Goal: Task Accomplishment & Management: Complete application form

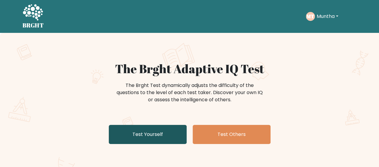
click at [121, 131] on link "Test Yourself" at bounding box center [148, 134] width 78 height 19
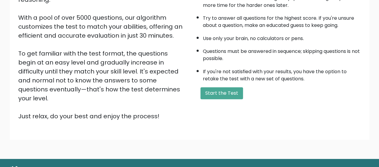
scroll to position [75, 0]
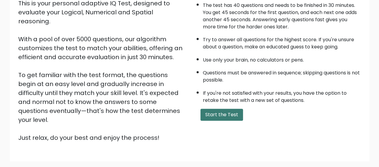
click at [221, 115] on button "Start the Test" at bounding box center [221, 115] width 43 height 12
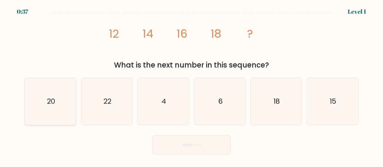
click at [71, 97] on icon "20" at bounding box center [50, 101] width 47 height 47
click at [192, 85] on input "a. 20" at bounding box center [192, 84] width 0 height 1
radio input "true"
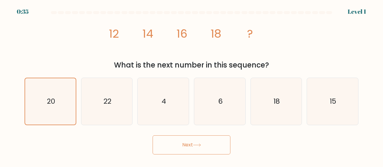
click at [175, 144] on button "Next" at bounding box center [192, 145] width 78 height 19
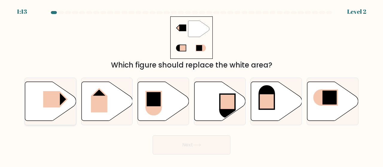
click at [48, 103] on rect at bounding box center [51, 99] width 17 height 16
click at [192, 85] on input "a." at bounding box center [192, 84] width 0 height 1
radio input "true"
click at [184, 137] on button "Next" at bounding box center [192, 145] width 78 height 19
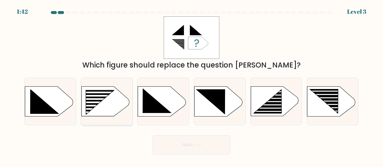
click at [98, 92] on rect at bounding box center [96, 93] width 41 height 2
click at [192, 85] on input "b." at bounding box center [192, 84] width 0 height 1
radio input "true"
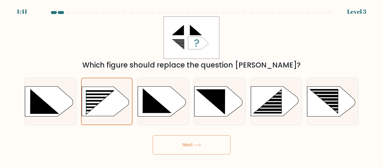
click at [188, 142] on button "Next" at bounding box center [192, 145] width 78 height 19
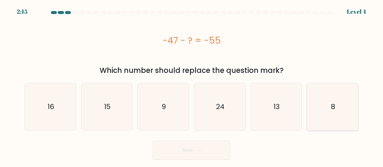
click at [336, 112] on icon "8" at bounding box center [332, 107] width 47 height 47
click at [192, 85] on input "f. 8" at bounding box center [192, 84] width 0 height 1
radio input "true"
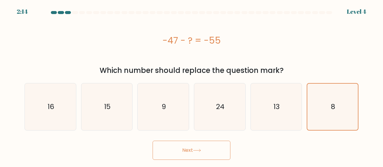
click at [188, 148] on button "Next" at bounding box center [192, 150] width 78 height 19
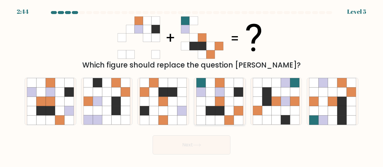
click at [233, 106] on icon at bounding box center [229, 110] width 9 height 9
click at [192, 85] on input "d." at bounding box center [192, 84] width 0 height 1
radio input "true"
click at [191, 148] on button "Next" at bounding box center [192, 145] width 78 height 19
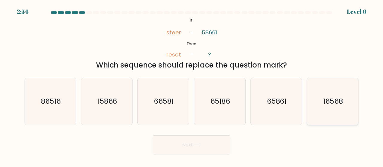
click at [325, 102] on text "16568" at bounding box center [333, 102] width 20 height 10
click at [192, 85] on input "f. 16568" at bounding box center [192, 84] width 0 height 1
radio input "true"
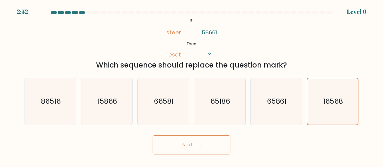
click at [201, 142] on button "Next" at bounding box center [192, 145] width 78 height 19
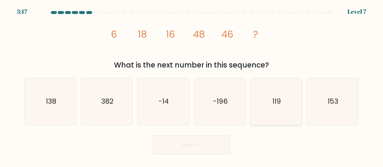
click at [290, 105] on icon "119" at bounding box center [276, 101] width 47 height 47
click at [192, 85] on input "e. 119" at bounding box center [192, 84] width 0 height 1
radio input "true"
click at [204, 143] on button "Next" at bounding box center [192, 145] width 78 height 19
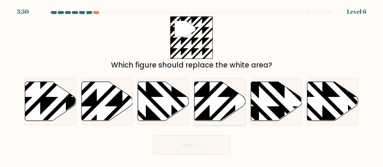
click at [210, 98] on icon at bounding box center [220, 101] width 51 height 39
click at [192, 85] on input "d." at bounding box center [192, 84] width 0 height 1
radio input "true"
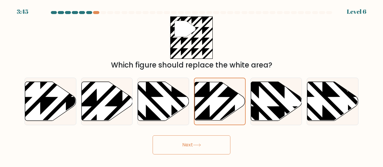
click at [22, 104] on div "a. b. c. d." at bounding box center [191, 99] width 341 height 52
click at [30, 105] on icon at bounding box center [50, 101] width 51 height 39
click at [192, 85] on input "a." at bounding box center [192, 84] width 0 height 1
radio input "true"
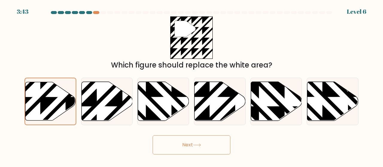
click at [179, 145] on button "Next" at bounding box center [192, 145] width 78 height 19
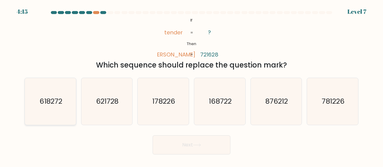
click at [59, 92] on icon "618272" at bounding box center [50, 101] width 47 height 47
click at [192, 85] on input "a. 618272" at bounding box center [192, 84] width 0 height 1
radio input "true"
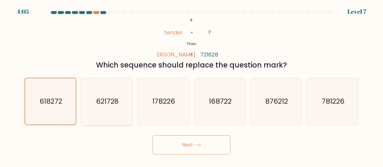
click at [114, 108] on icon "621728" at bounding box center [107, 101] width 47 height 47
click at [192, 85] on input "b. 621728" at bounding box center [192, 84] width 0 height 1
radio input "true"
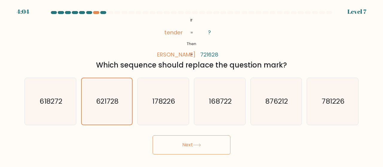
click at [166, 142] on button "Next" at bounding box center [192, 145] width 78 height 19
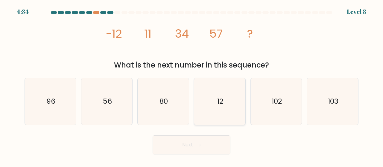
click at [209, 104] on icon "12" at bounding box center [219, 101] width 47 height 47
click at [192, 85] on input "d. 12" at bounding box center [192, 84] width 0 height 1
radio input "true"
click at [205, 138] on button "Next" at bounding box center [192, 145] width 78 height 19
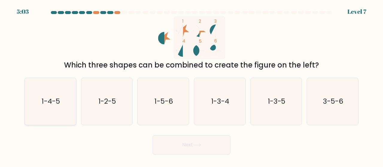
click at [57, 89] on icon "1-4-5" at bounding box center [50, 101] width 47 height 47
click at [192, 85] on input "a. 1-4-5" at bounding box center [192, 84] width 0 height 1
radio input "true"
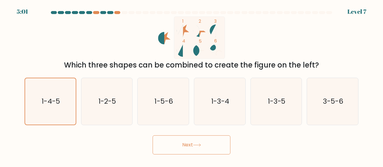
click at [172, 144] on button "Next" at bounding box center [192, 145] width 78 height 19
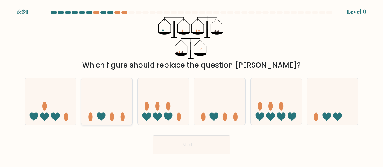
click at [117, 112] on icon at bounding box center [106, 102] width 51 height 42
click at [192, 85] on input "b." at bounding box center [192, 84] width 0 height 1
radio input "true"
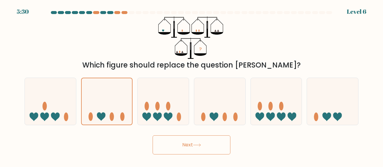
click at [210, 143] on button "Next" at bounding box center [192, 145] width 78 height 19
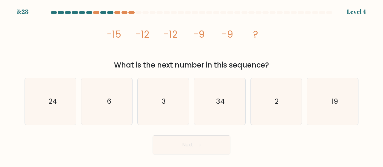
click at [210, 143] on button "Next" at bounding box center [192, 145] width 78 height 19
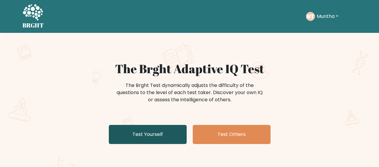
click at [151, 134] on link "Test Yourself" at bounding box center [148, 134] width 78 height 19
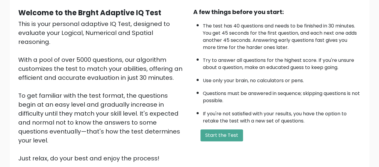
scroll to position [55, 0]
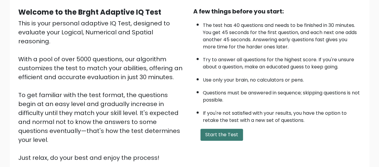
click at [228, 130] on button "Start the Test" at bounding box center [221, 135] width 43 height 12
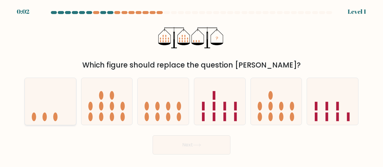
click at [54, 109] on icon at bounding box center [50, 102] width 51 height 42
click at [192, 85] on input "a." at bounding box center [192, 84] width 0 height 1
radio input "true"
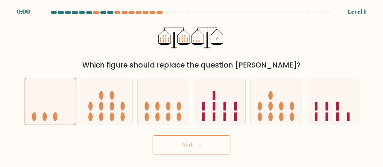
click at [189, 147] on button "Next" at bounding box center [192, 145] width 78 height 19
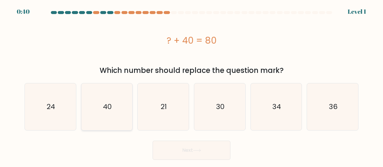
click at [118, 109] on icon "40" at bounding box center [107, 107] width 47 height 47
click at [192, 85] on input "b. 40" at bounding box center [192, 84] width 0 height 1
radio input "true"
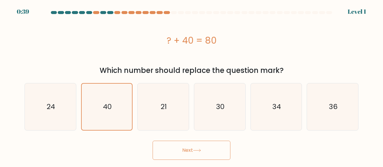
click at [182, 151] on button "Next" at bounding box center [192, 150] width 78 height 19
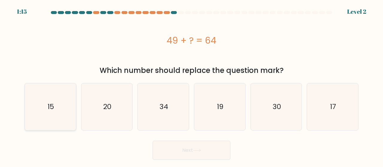
click at [53, 102] on icon "15" at bounding box center [50, 107] width 47 height 47
click at [192, 85] on input "a. 15" at bounding box center [192, 84] width 0 height 1
radio input "true"
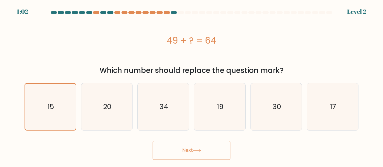
click at [187, 149] on button "Next" at bounding box center [192, 150] width 78 height 19
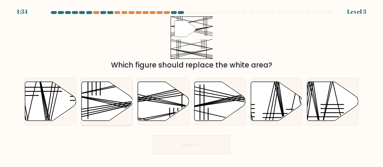
click at [99, 91] on icon at bounding box center [106, 101] width 51 height 39
click at [192, 85] on input "b." at bounding box center [192, 84] width 0 height 1
radio input "true"
click at [183, 139] on button "Next" at bounding box center [192, 145] width 78 height 19
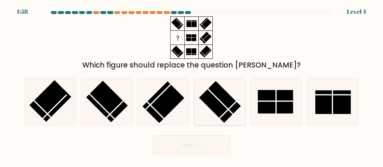
click at [221, 110] on rect at bounding box center [220, 102] width 42 height 42
click at [192, 85] on input "d." at bounding box center [192, 84] width 0 height 1
radio input "true"
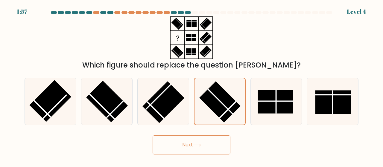
click at [207, 143] on button "Next" at bounding box center [192, 145] width 78 height 19
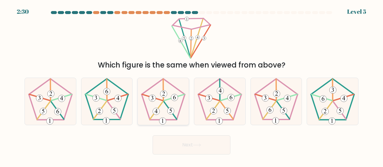
click at [150, 96] on 647 at bounding box center [152, 98] width 7 height 7
click at [192, 85] on input "c." at bounding box center [192, 84] width 0 height 1
radio input "true"
click at [182, 137] on button "Next" at bounding box center [192, 145] width 78 height 19
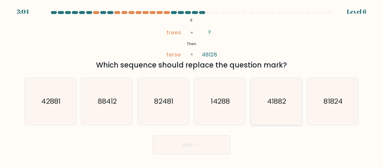
click at [262, 97] on icon "41882" at bounding box center [276, 101] width 47 height 47
click at [192, 85] on input "e. 41882" at bounding box center [192, 84] width 0 height 1
radio input "true"
click at [196, 142] on button "Next" at bounding box center [192, 145] width 78 height 19
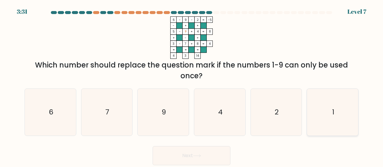
click at [314, 112] on icon "1" at bounding box center [332, 112] width 47 height 47
click at [192, 85] on input "f. 1" at bounding box center [192, 84] width 0 height 1
radio input "true"
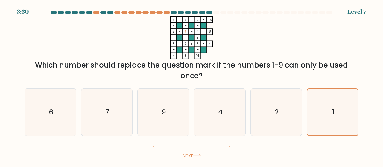
click at [204, 153] on button "Next" at bounding box center [192, 155] width 78 height 19
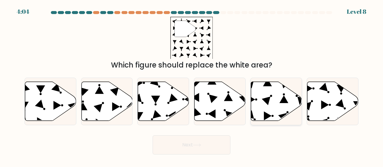
click at [271, 106] on icon at bounding box center [276, 101] width 51 height 39
click at [192, 85] on input "e." at bounding box center [192, 84] width 0 height 1
radio input "true"
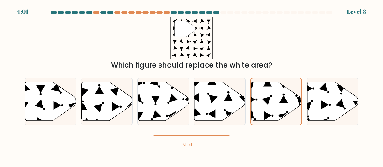
click at [189, 142] on button "Next" at bounding box center [192, 145] width 78 height 19
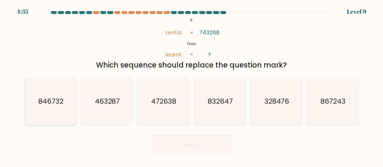
click at [62, 104] on text "846732" at bounding box center [50, 102] width 25 height 10
click at [192, 85] on input "a. 846732" at bounding box center [192, 84] width 0 height 1
radio input "true"
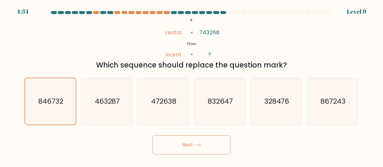
click at [200, 147] on icon at bounding box center [197, 145] width 8 height 3
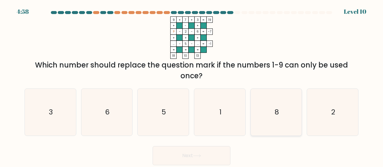
click at [271, 110] on icon "8" at bounding box center [276, 112] width 47 height 47
click at [192, 85] on input "e. 8" at bounding box center [192, 84] width 0 height 1
radio input "true"
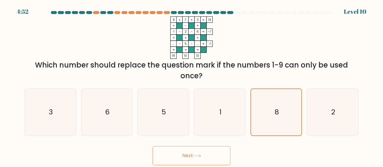
click at [195, 160] on button "Next" at bounding box center [192, 155] width 78 height 19
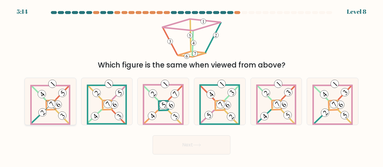
click at [50, 115] on icon at bounding box center [50, 101] width 40 height 47
click at [192, 85] on input "a." at bounding box center [192, 84] width 0 height 1
radio input "true"
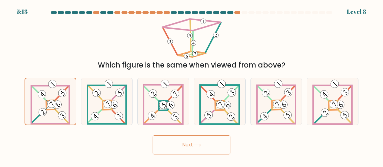
click at [183, 151] on button "Next" at bounding box center [192, 145] width 78 height 19
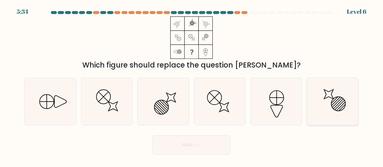
click at [341, 103] on icon at bounding box center [332, 101] width 47 height 47
click at [192, 85] on input "f." at bounding box center [192, 84] width 0 height 1
radio input "true"
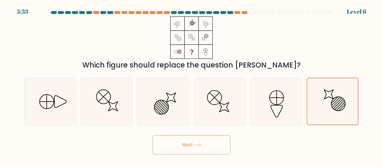
click at [192, 140] on button "Next" at bounding box center [192, 145] width 78 height 19
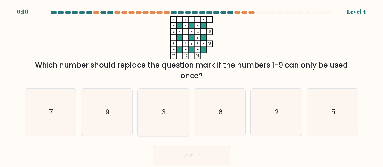
click at [160, 109] on icon "3" at bounding box center [163, 112] width 47 height 47
click at [192, 85] on input "c. 3" at bounding box center [192, 84] width 0 height 1
radio input "true"
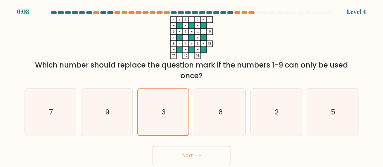
click at [191, 151] on button "Next" at bounding box center [192, 155] width 78 height 19
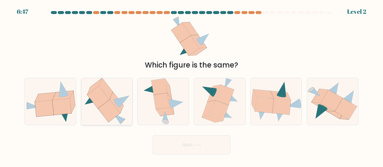
click at [115, 94] on icon at bounding box center [107, 101] width 50 height 47
click at [192, 85] on input "b." at bounding box center [192, 84] width 0 height 1
radio input "true"
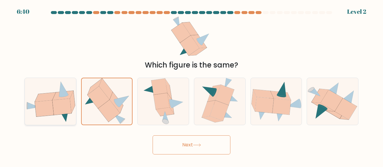
click at [43, 109] on icon at bounding box center [44, 109] width 19 height 16
click at [192, 85] on input "a." at bounding box center [192, 84] width 0 height 1
radio input "true"
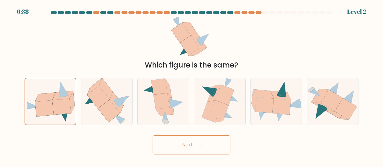
click at [183, 148] on button "Next" at bounding box center [192, 145] width 78 height 19
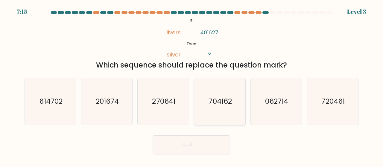
click at [212, 105] on text "704162" at bounding box center [220, 102] width 23 height 10
click at [192, 85] on input "d. 704162" at bounding box center [192, 84] width 0 height 1
radio input "true"
click at [187, 145] on button "Next" at bounding box center [192, 145] width 78 height 19
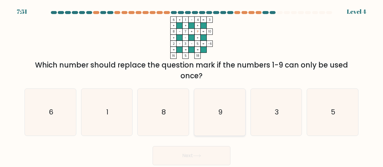
click at [220, 93] on icon "9" at bounding box center [219, 112] width 47 height 47
click at [192, 85] on input "d. 9" at bounding box center [192, 84] width 0 height 1
radio input "true"
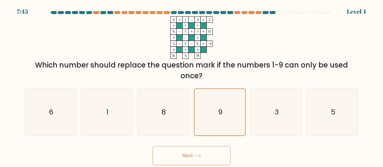
click at [182, 156] on button "Next" at bounding box center [192, 155] width 78 height 19
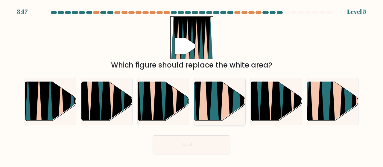
click at [195, 112] on icon at bounding box center [191, 81] width 11 height 102
click at [192, 85] on input "d." at bounding box center [192, 84] width 0 height 1
radio input "true"
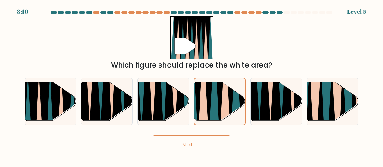
click at [182, 140] on button "Next" at bounding box center [192, 145] width 78 height 19
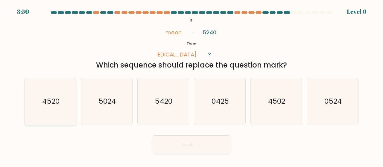
click at [52, 91] on icon "4520" at bounding box center [50, 101] width 47 height 47
click at [192, 85] on input "a. 4520" at bounding box center [192, 84] width 0 height 1
radio input "true"
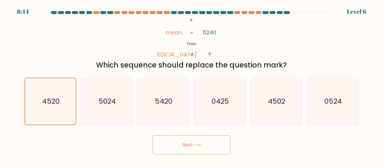
click at [186, 140] on button "Next" at bounding box center [192, 145] width 78 height 19
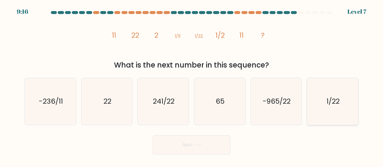
click at [322, 106] on icon "1/22" at bounding box center [332, 101] width 47 height 47
click at [192, 85] on input "f. 1/22" at bounding box center [192, 84] width 0 height 1
radio input "true"
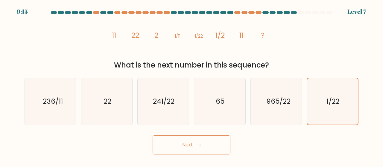
click at [201, 140] on button "Next" at bounding box center [192, 145] width 78 height 19
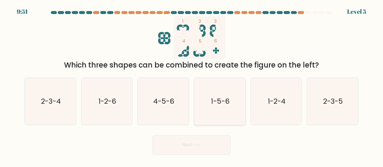
click at [227, 97] on text "1-5-6" at bounding box center [220, 102] width 18 height 10
click at [192, 85] on input "d. 1-5-6" at bounding box center [192, 84] width 0 height 1
radio input "true"
click at [195, 145] on icon at bounding box center [196, 145] width 7 height 3
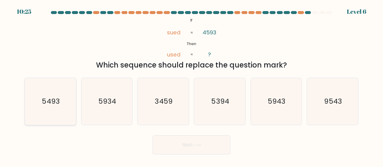
click at [63, 108] on icon "5493" at bounding box center [50, 101] width 47 height 47
click at [192, 85] on input "a. 5493" at bounding box center [192, 84] width 0 height 1
radio input "true"
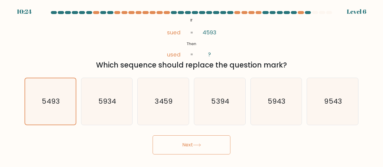
click at [216, 151] on button "Next" at bounding box center [192, 145] width 78 height 19
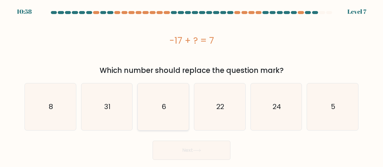
click at [166, 115] on icon "6" at bounding box center [163, 107] width 47 height 47
click at [192, 85] on input "c. 6" at bounding box center [192, 84] width 0 height 1
radio input "true"
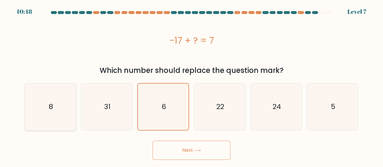
click at [60, 92] on icon "8" at bounding box center [50, 107] width 47 height 47
click at [192, 85] on input "a. 8" at bounding box center [192, 84] width 0 height 1
radio input "true"
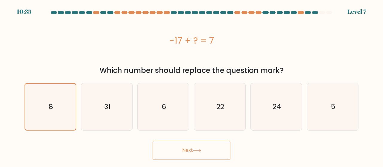
click at [173, 143] on button "Next" at bounding box center [192, 150] width 78 height 19
click at [184, 150] on button "Next" at bounding box center [192, 150] width 78 height 19
click at [178, 152] on button "Next" at bounding box center [192, 150] width 78 height 19
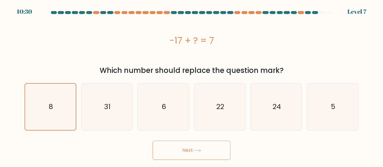
click at [178, 152] on button "Next" at bounding box center [192, 150] width 78 height 19
click at [146, 100] on icon "6" at bounding box center [163, 107] width 47 height 47
click at [192, 85] on input "c. 6" at bounding box center [192, 84] width 0 height 1
radio input "true"
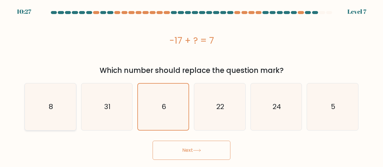
drag, startPoint x: 103, startPoint y: 98, endPoint x: 75, endPoint y: 101, distance: 27.7
click at [75, 101] on div "a. 8 b. 31 c." at bounding box center [191, 104] width 339 height 52
click at [75, 101] on div "8" at bounding box center [51, 107] width 52 height 48
click at [192, 85] on input "a. 8" at bounding box center [192, 84] width 0 height 1
radio input "true"
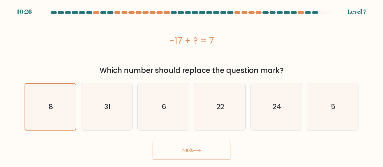
click at [199, 148] on button "Next" at bounding box center [192, 150] width 78 height 19
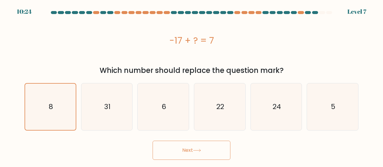
click at [199, 148] on button "Next" at bounding box center [192, 150] width 78 height 19
click at [204, 113] on icon "22" at bounding box center [219, 107] width 47 height 47
click at [192, 85] on input "d. 22" at bounding box center [192, 84] width 0 height 1
radio input "true"
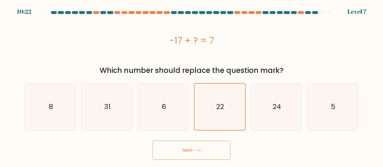
click at [195, 143] on button "Next" at bounding box center [192, 150] width 78 height 19
click at [34, 107] on icon "8" at bounding box center [50, 107] width 47 height 47
click at [192, 85] on input "a. 8" at bounding box center [192, 84] width 0 height 1
radio input "true"
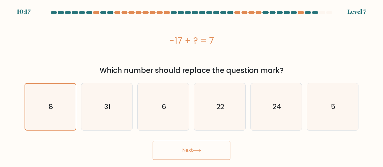
click at [171, 155] on button "Next" at bounding box center [192, 150] width 78 height 19
click at [162, 149] on button "Next" at bounding box center [192, 150] width 78 height 19
click at [188, 151] on button "Next" at bounding box center [192, 150] width 78 height 19
